Goal: Use online tool/utility

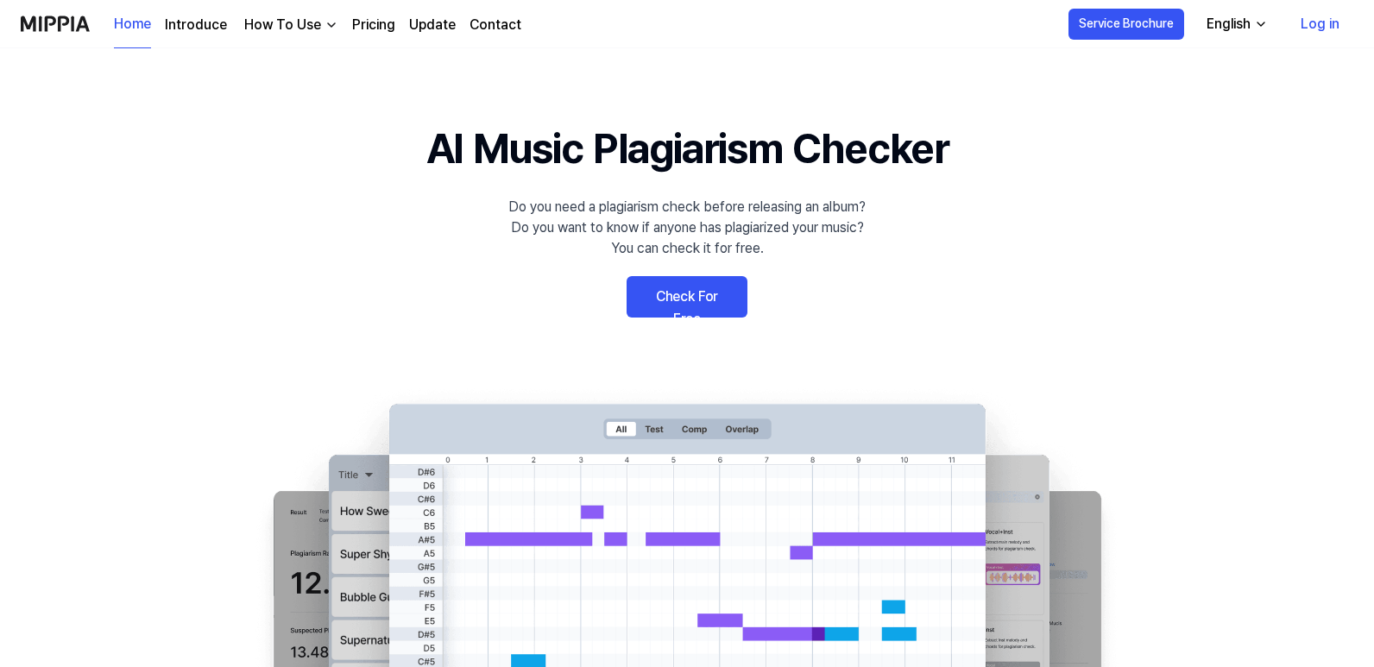
click at [665, 304] on link "Check For Free" at bounding box center [687, 296] width 121 height 41
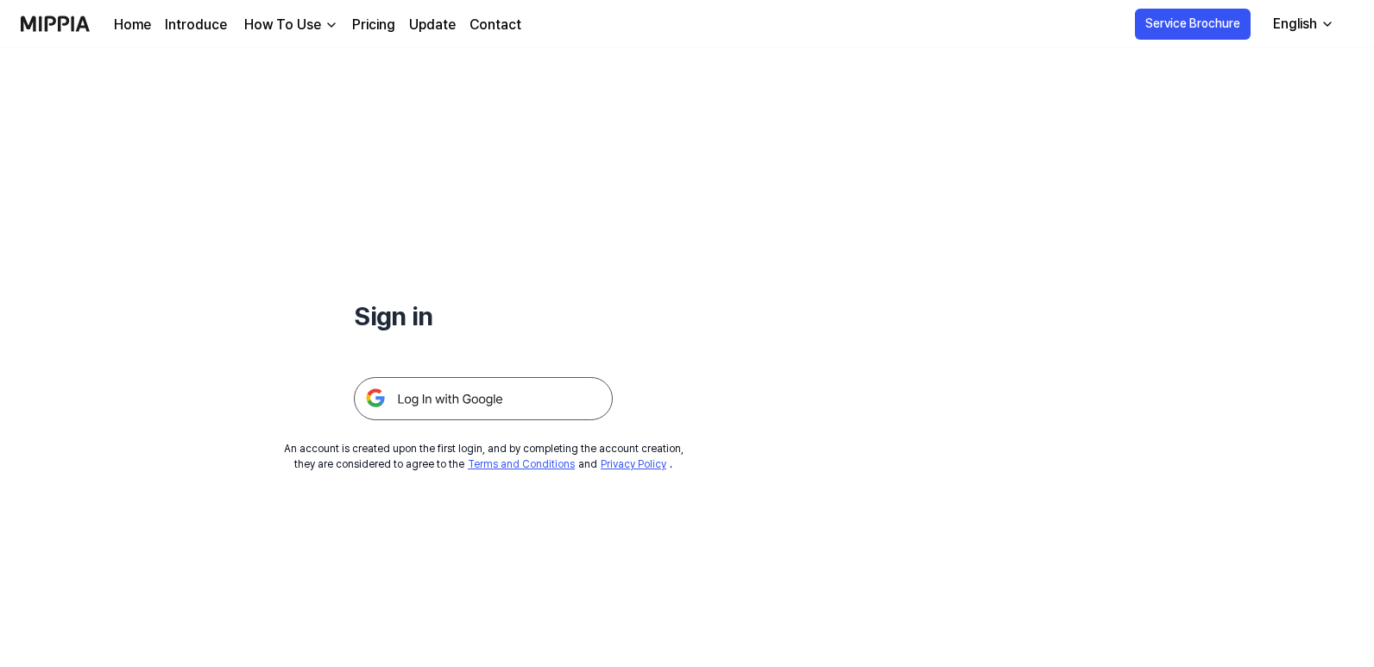
click at [417, 406] on img at bounding box center [483, 398] width 259 height 43
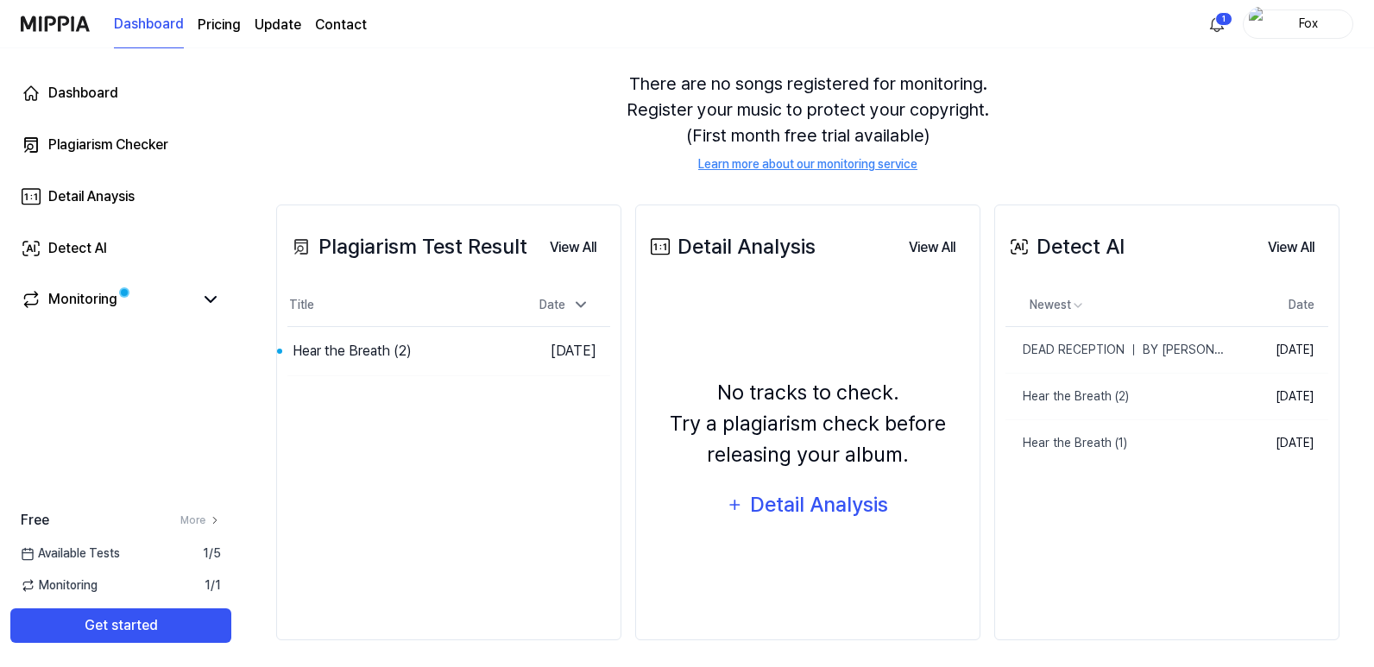
scroll to position [158, 0]
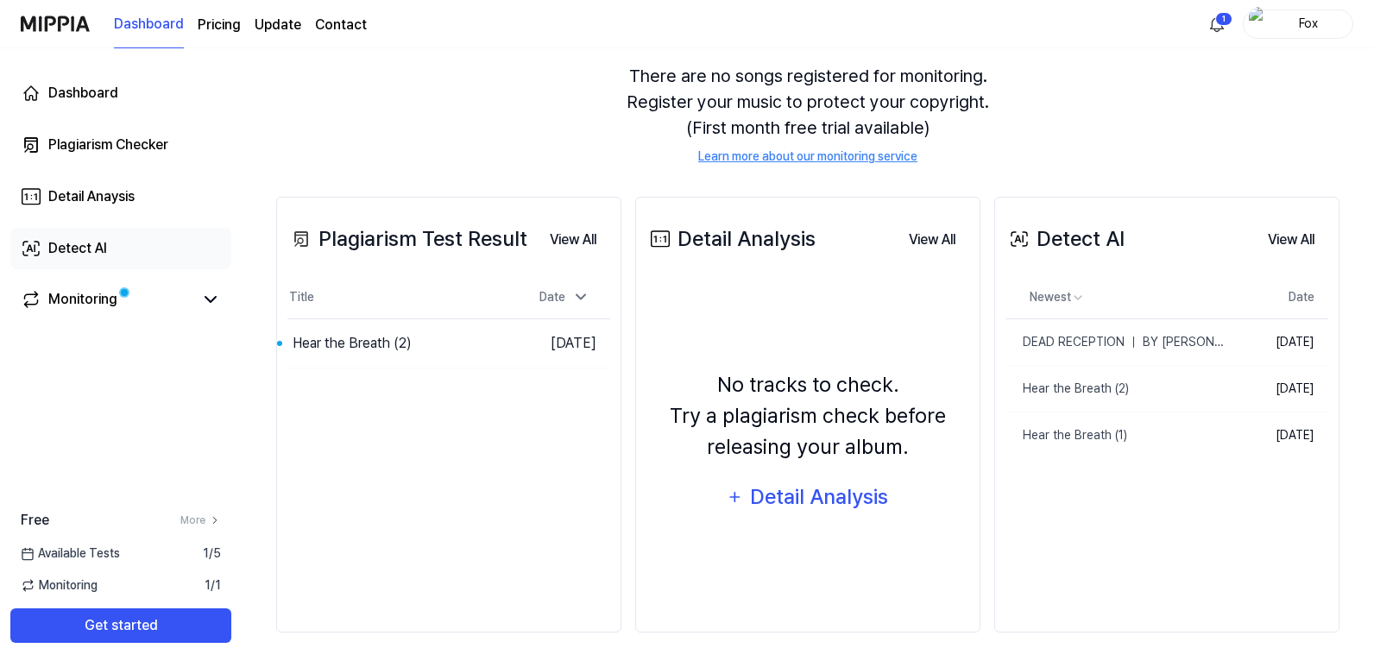
click at [77, 244] on div "Detect AI" at bounding box center [77, 248] width 59 height 21
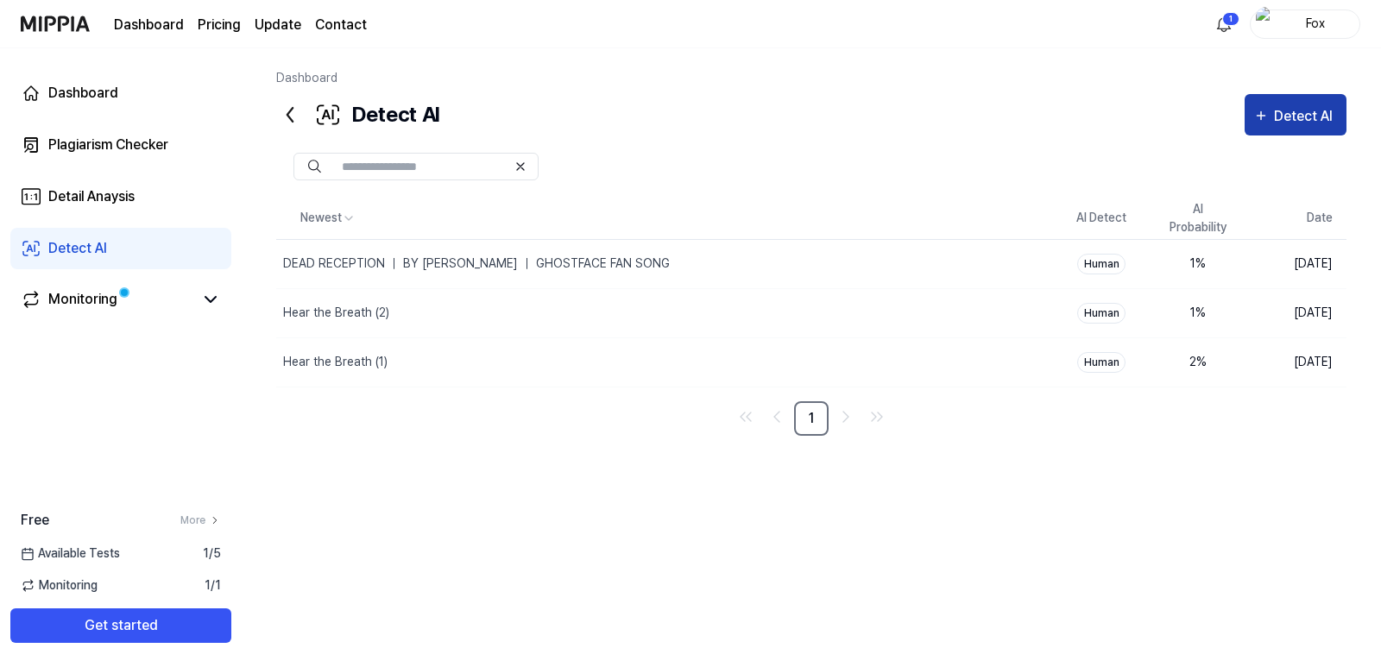
click at [1274, 118] on div "Detect AI" at bounding box center [1306, 116] width 64 height 22
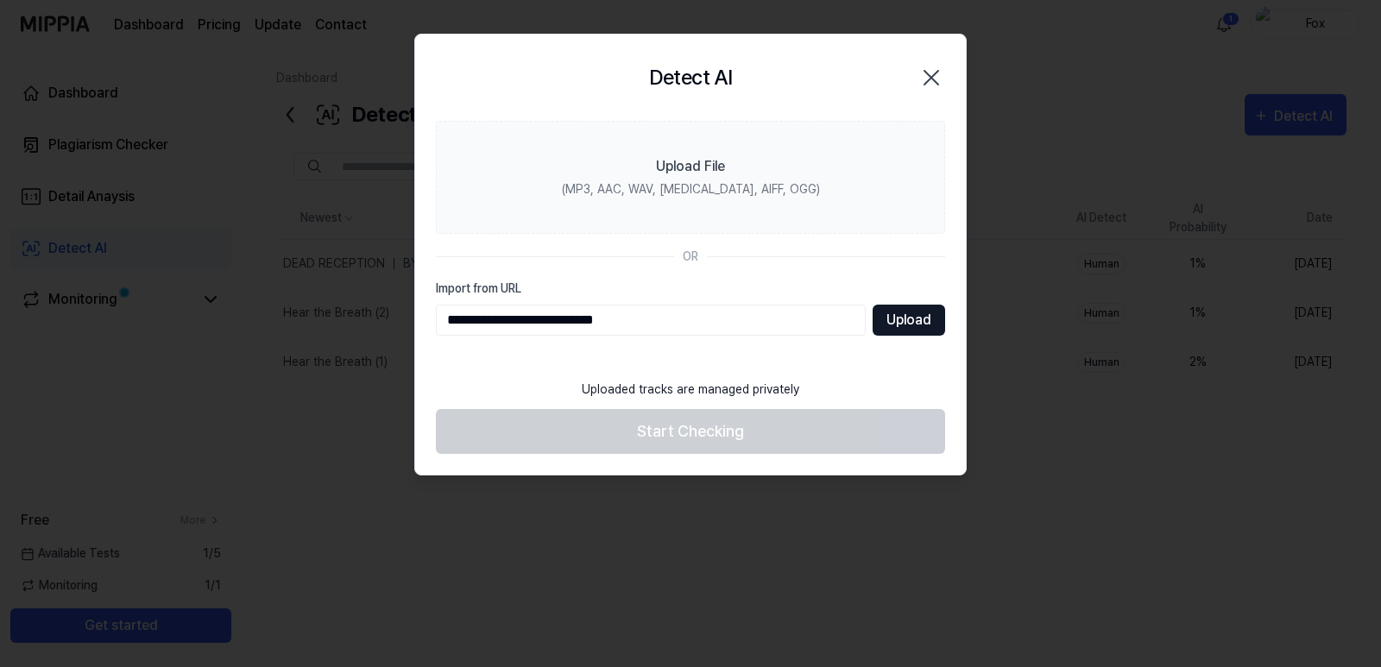
type input "**********"
click at [888, 321] on button "Upload" at bounding box center [909, 320] width 72 height 31
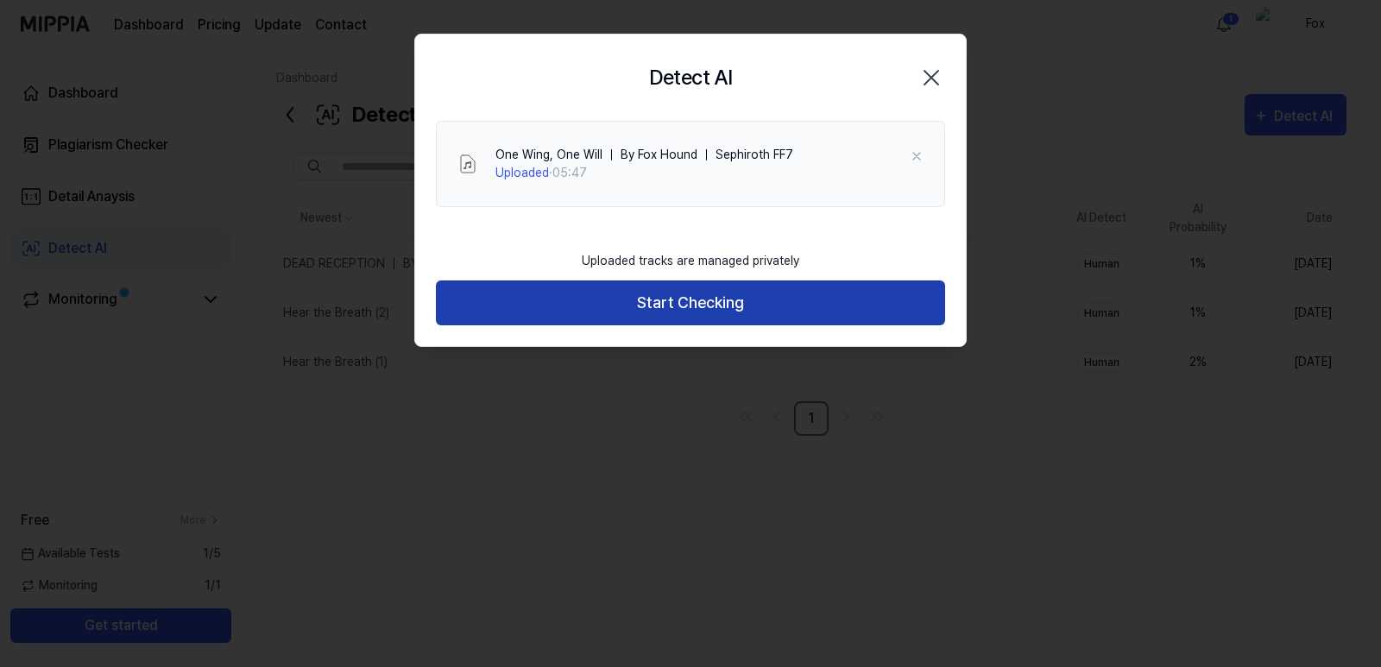
click at [693, 296] on button "Start Checking" at bounding box center [690, 303] width 509 height 46
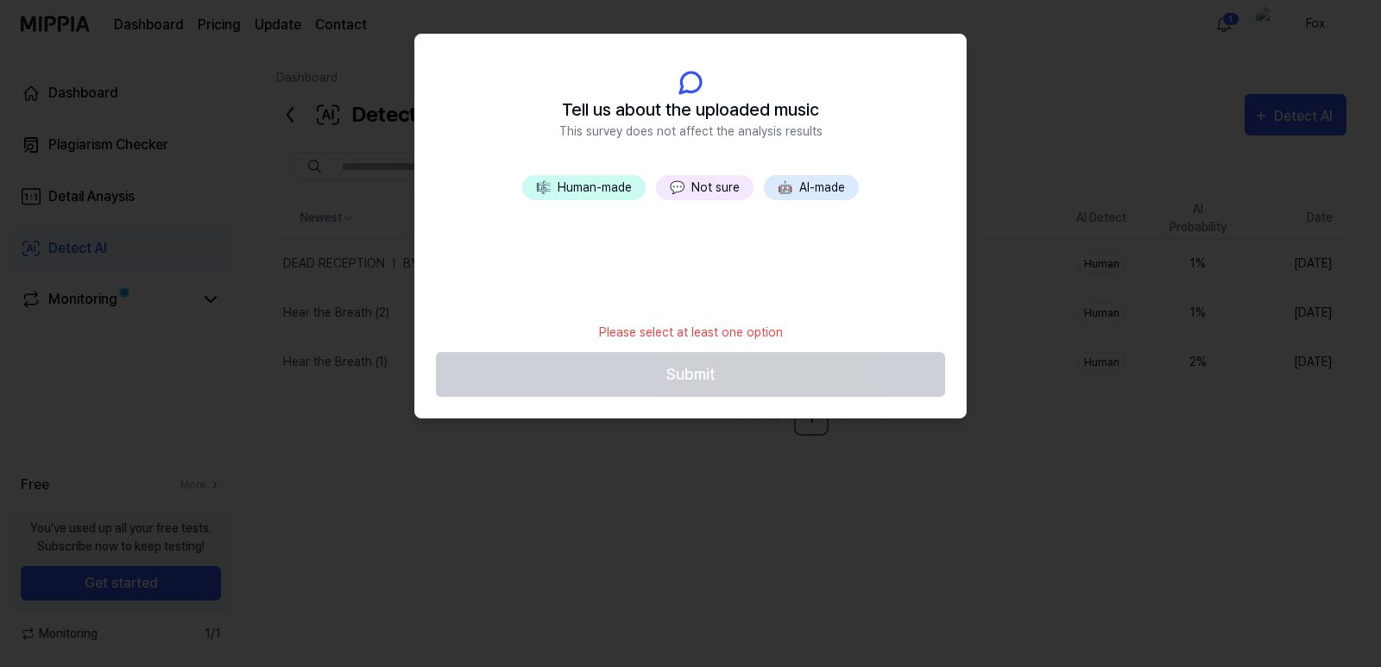
click at [715, 191] on button "💬 Not sure" at bounding box center [705, 187] width 98 height 25
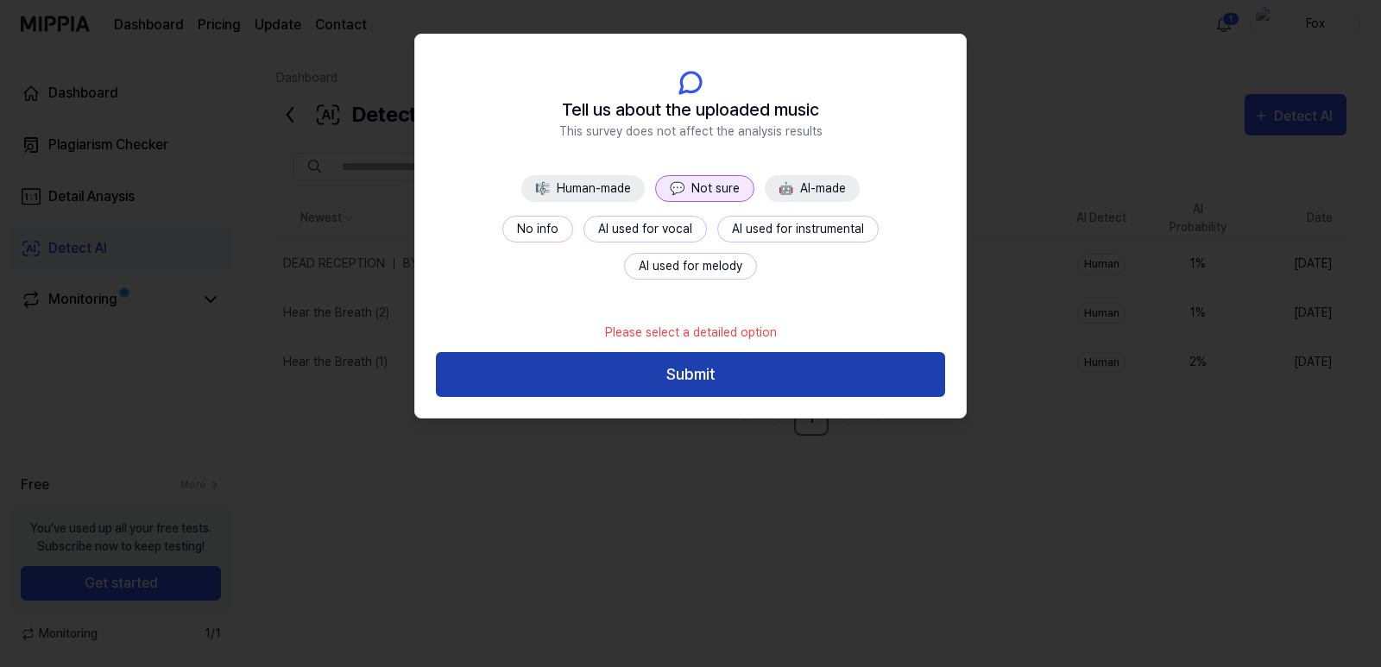
click at [670, 372] on button "Submit" at bounding box center [690, 375] width 509 height 46
